Goal: Information Seeking & Learning: Learn about a topic

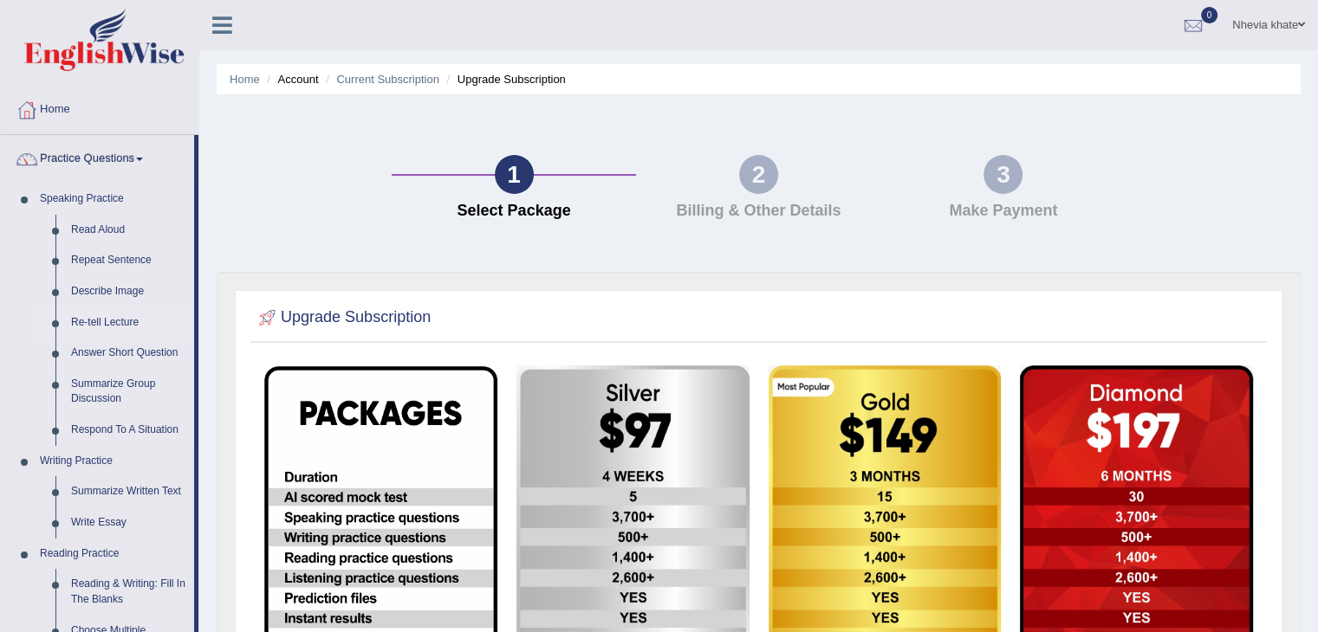
click at [132, 330] on link "Re-tell Lecture" at bounding box center [128, 323] width 131 height 31
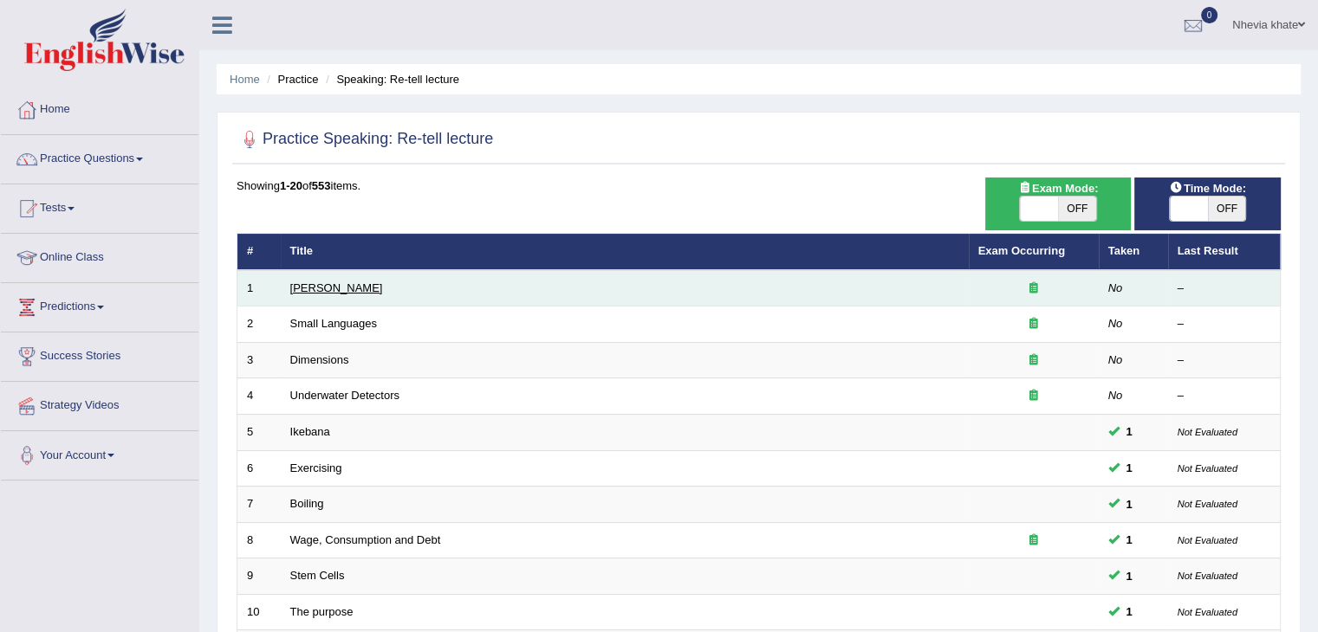
click at [325, 285] on link "[PERSON_NAME]" at bounding box center [336, 288] width 93 height 13
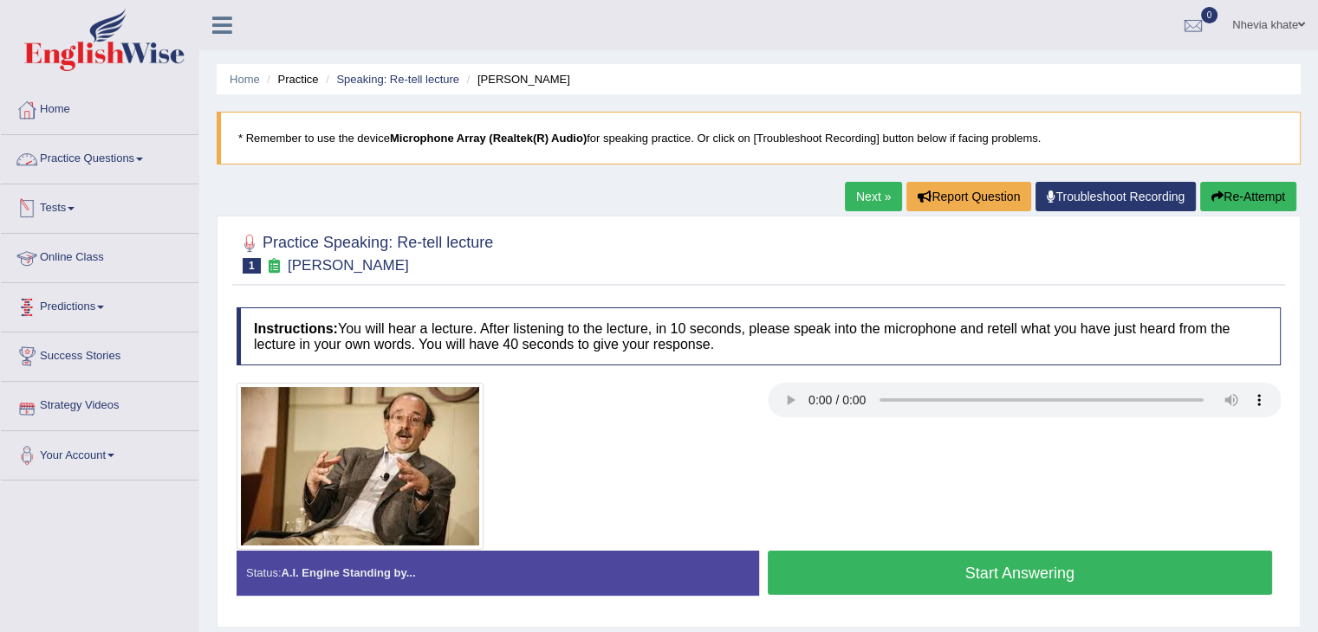
click at [135, 146] on link "Practice Questions" at bounding box center [100, 156] width 198 height 43
